Goal: Transaction & Acquisition: Purchase product/service

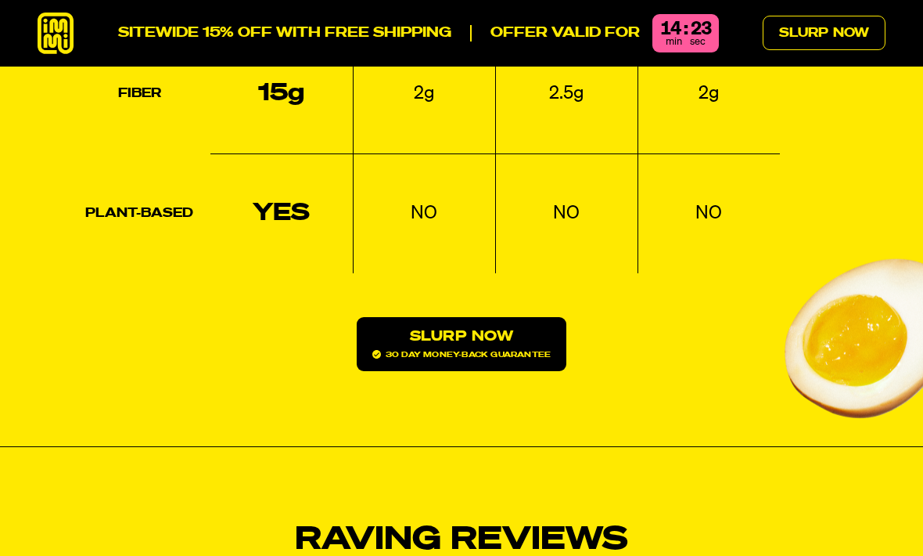
scroll to position [2411, 0]
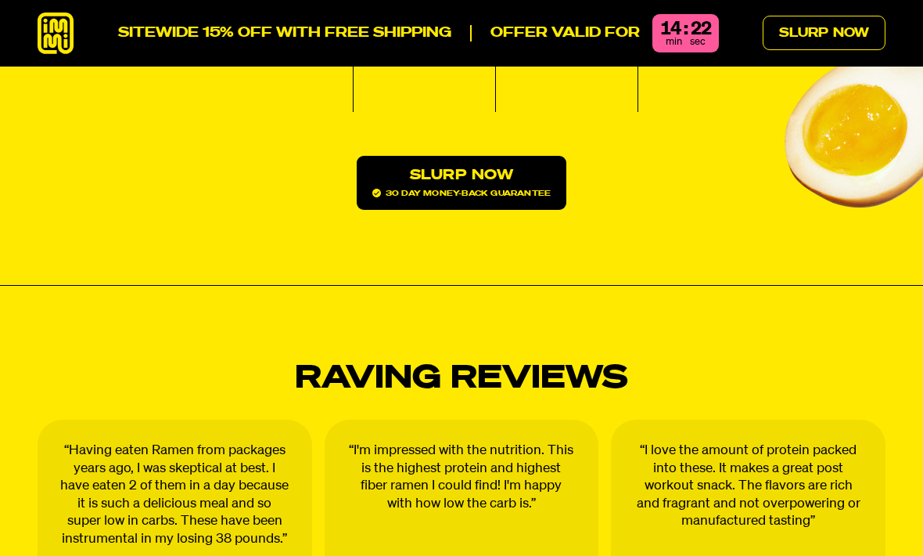
click at [537, 156] on link "Slurp Now 30 day money-back guarantee" at bounding box center [462, 183] width 210 height 54
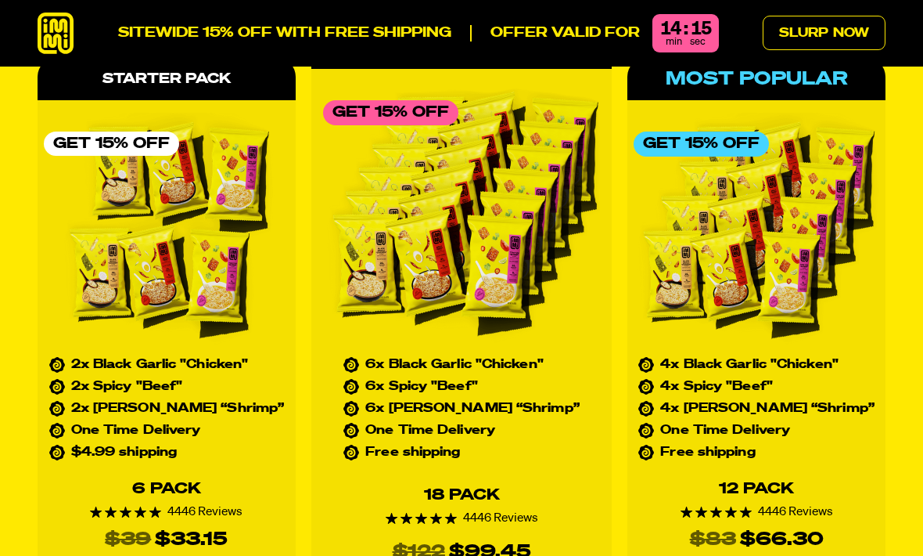
scroll to position [6599, 0]
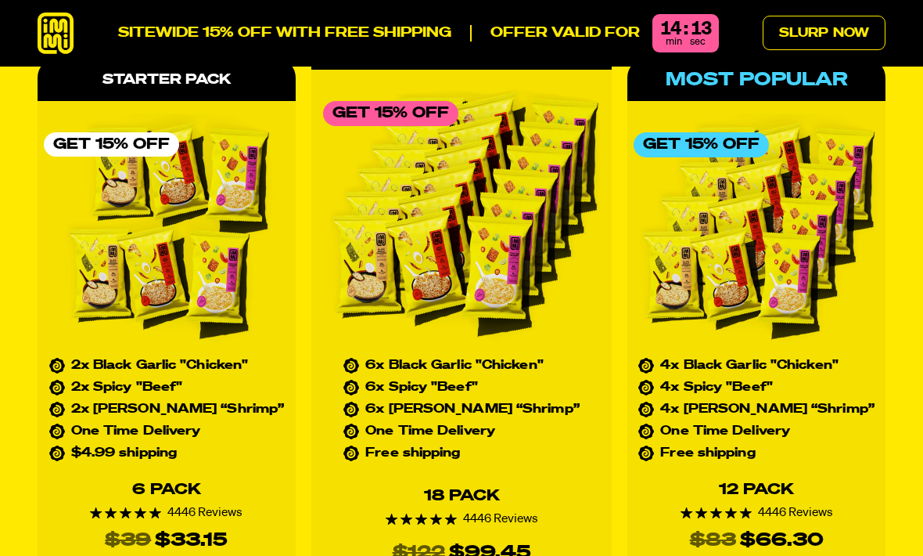
click at [563, 176] on img at bounding box center [461, 214] width 277 height 264
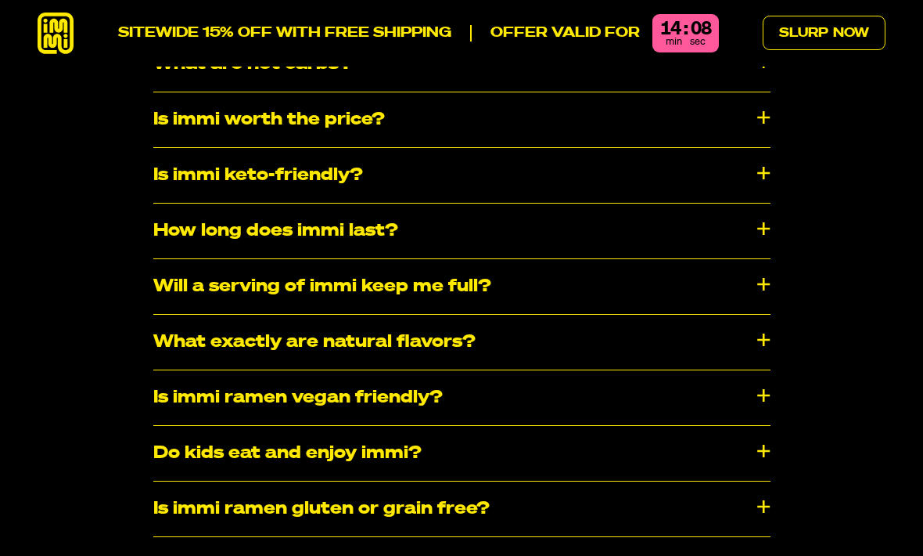
scroll to position [7838, 0]
click at [195, 383] on div "Is immi ramen vegan friendly?" at bounding box center [461, 397] width 617 height 55
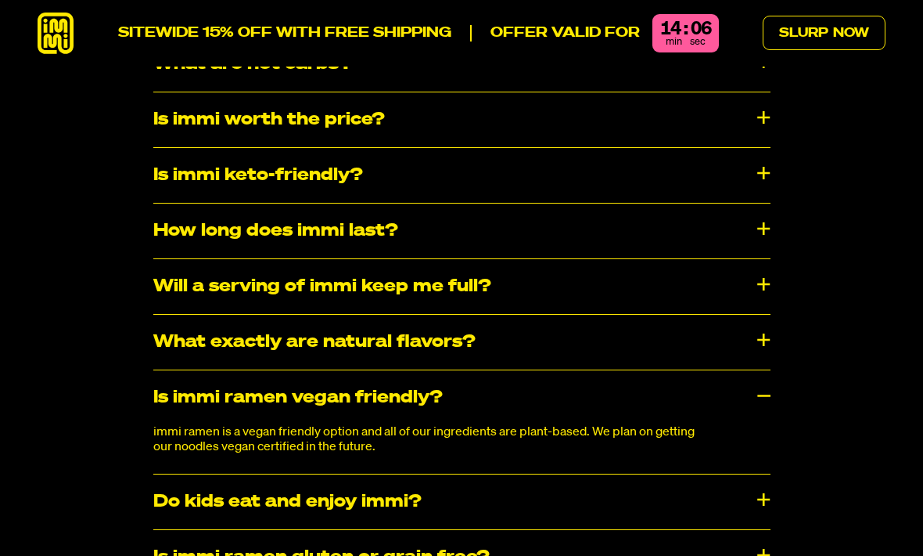
click at [192, 371] on div "Is immi ramen vegan friendly?" at bounding box center [461, 397] width 617 height 55
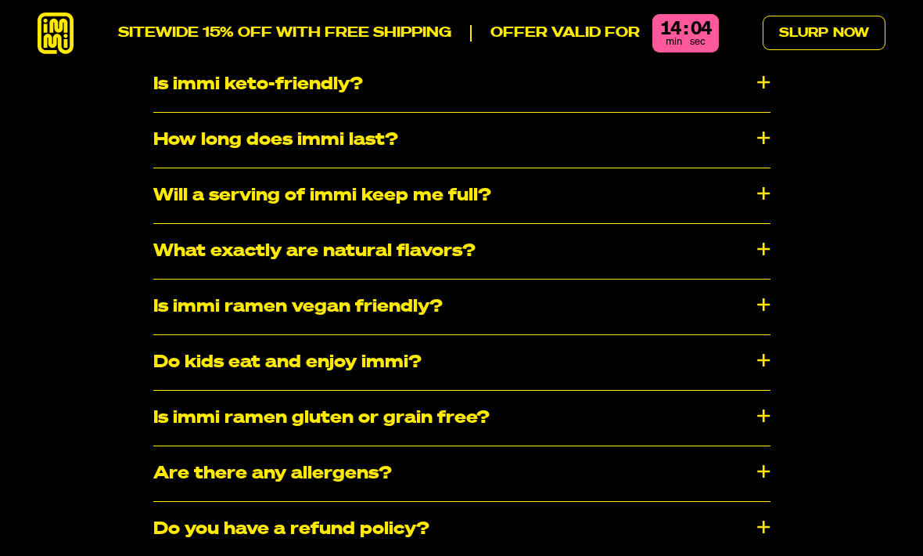
scroll to position [7930, 0]
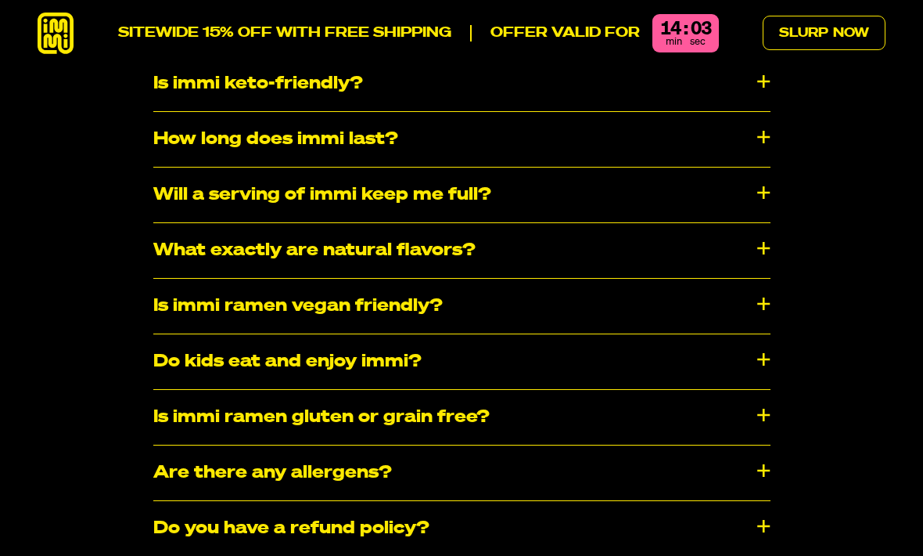
click at [183, 390] on div "Is immi ramen gluten or grain free?" at bounding box center [461, 417] width 617 height 55
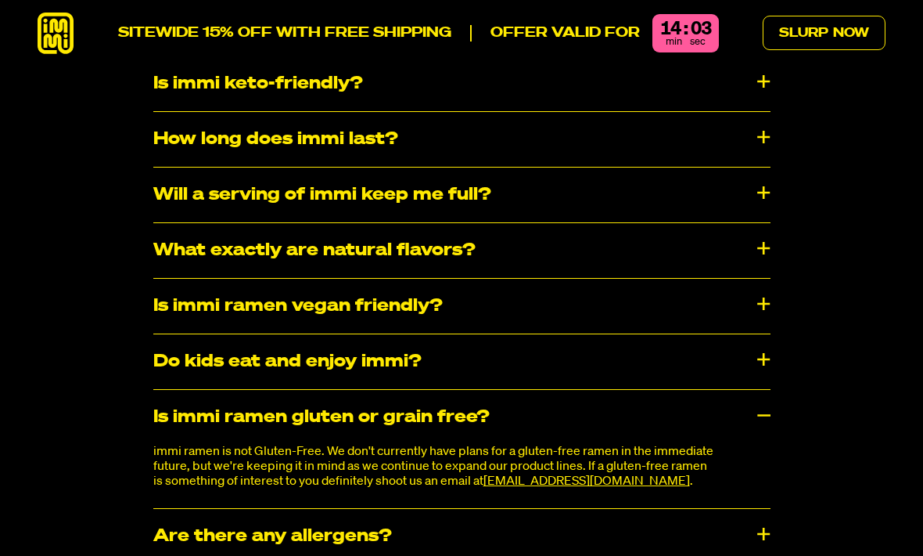
click at [186, 390] on div "Is immi ramen gluten or grain free?" at bounding box center [461, 417] width 617 height 55
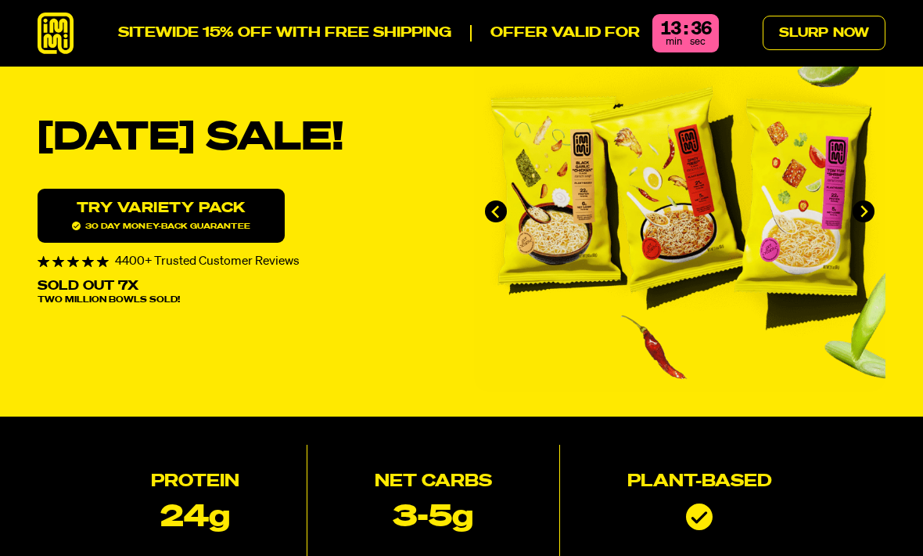
scroll to position [0, 0]
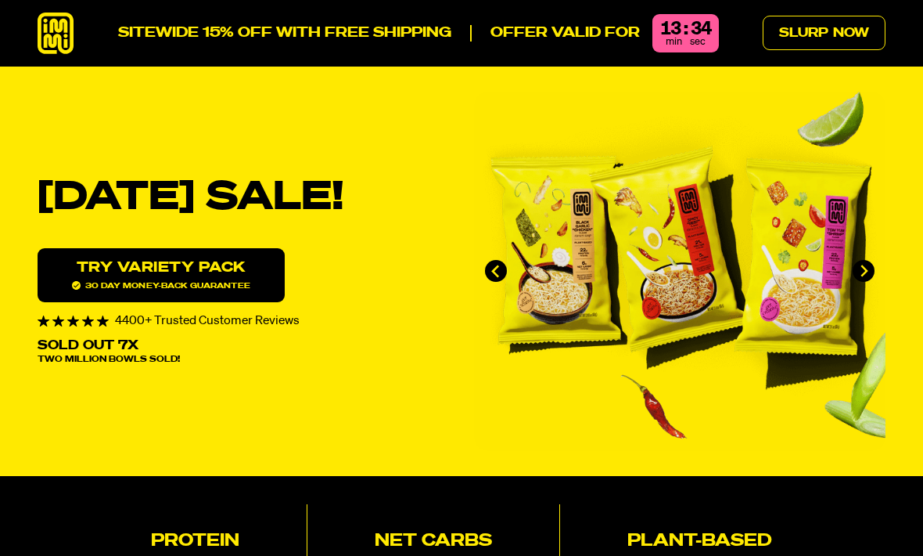
click at [818, 38] on link "Slurp Now" at bounding box center [824, 33] width 123 height 34
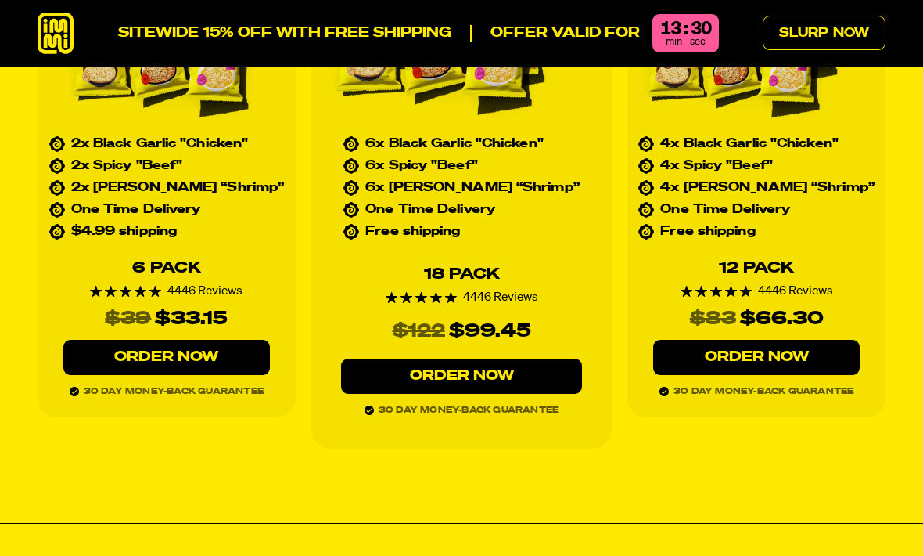
scroll to position [6847, 0]
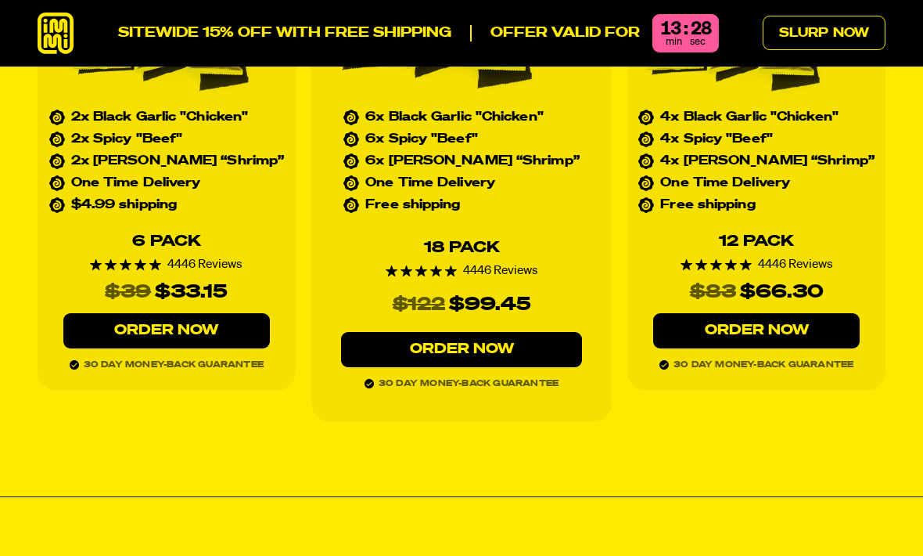
click at [807, 315] on link "Order Now" at bounding box center [756, 330] width 207 height 35
